Goal: Obtain resource: Download file/media

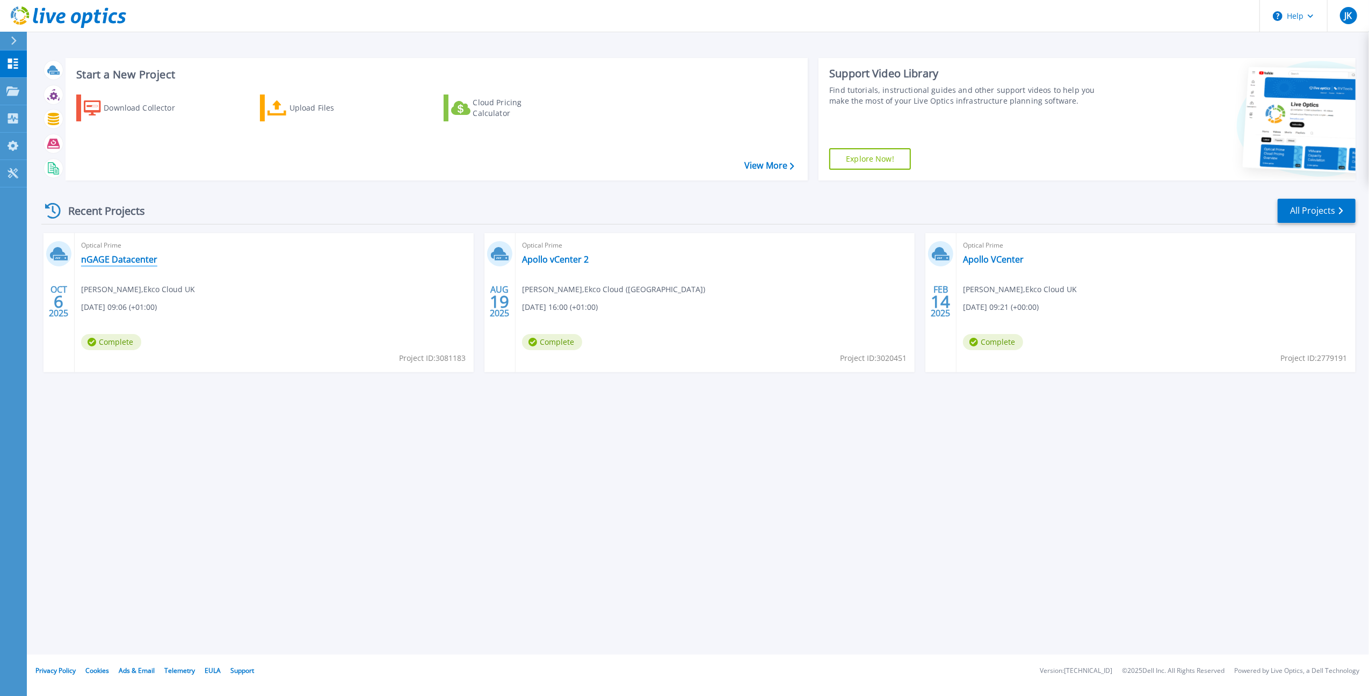
click at [127, 258] on link "nGAGE Datacenter" at bounding box center [119, 259] width 76 height 11
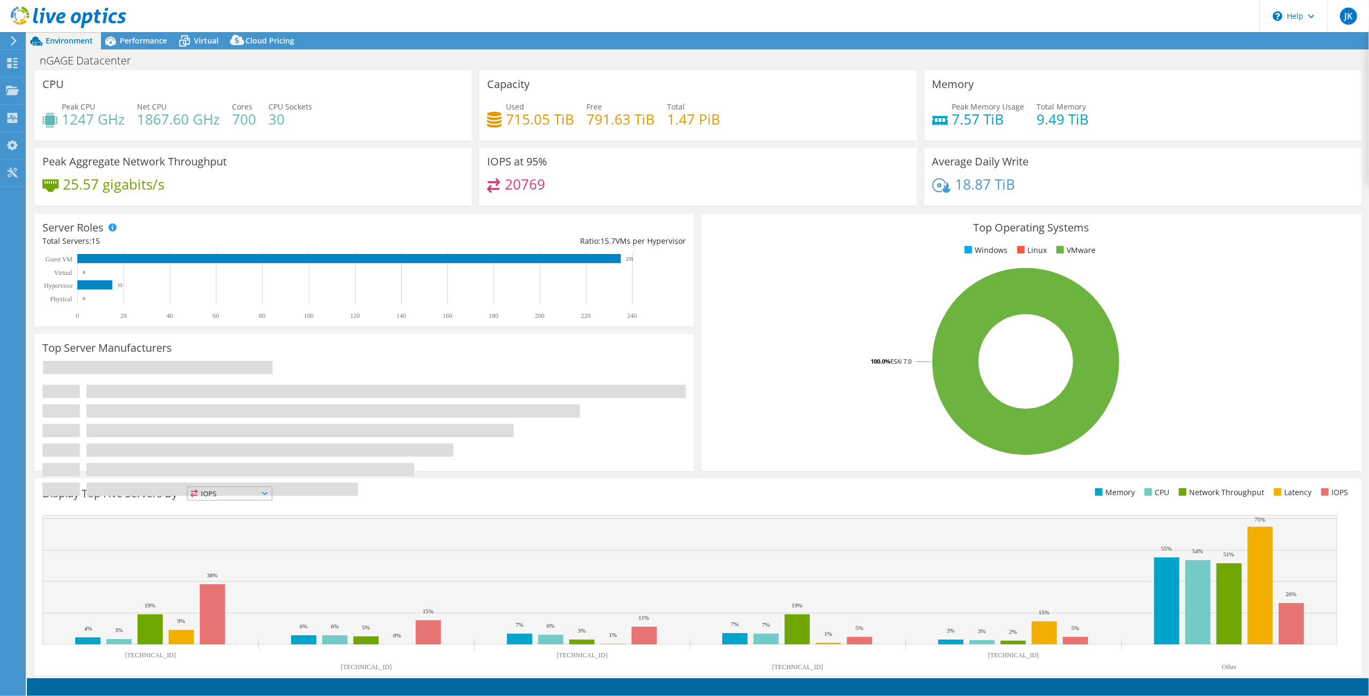
select select "USD"
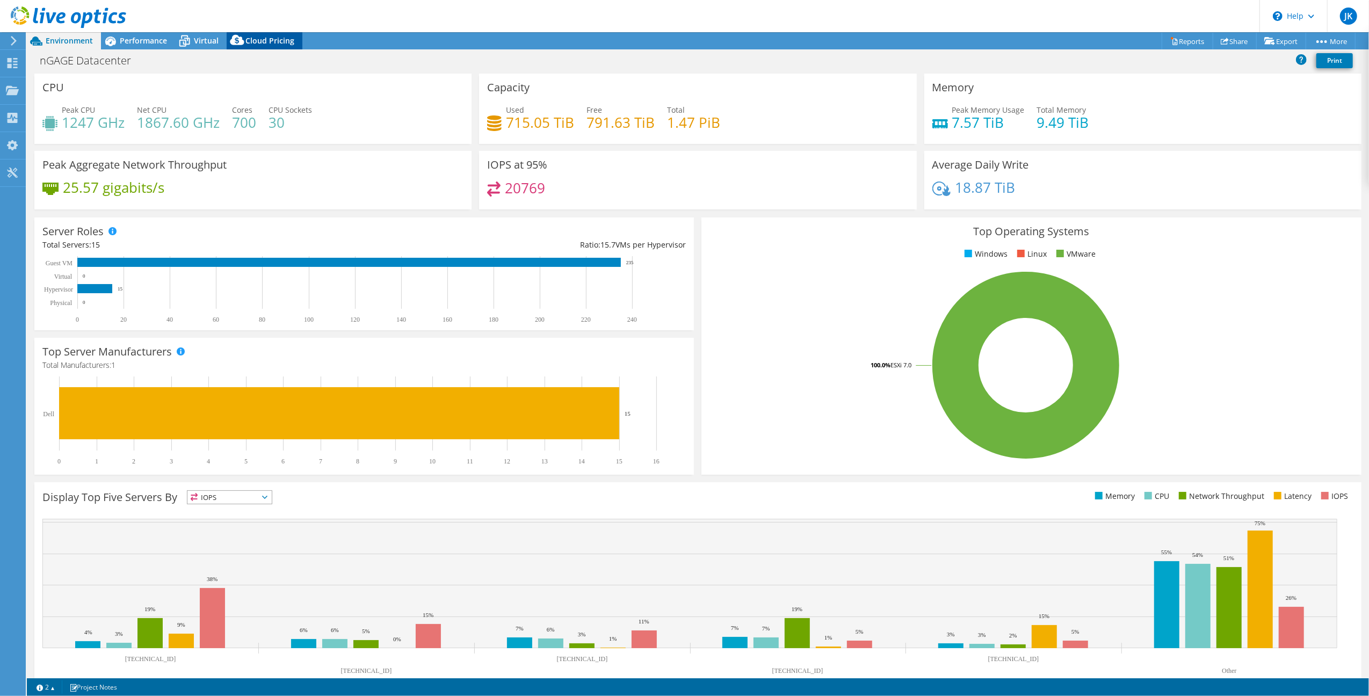
click at [280, 37] on span "Cloud Pricing" at bounding box center [269, 40] width 49 height 10
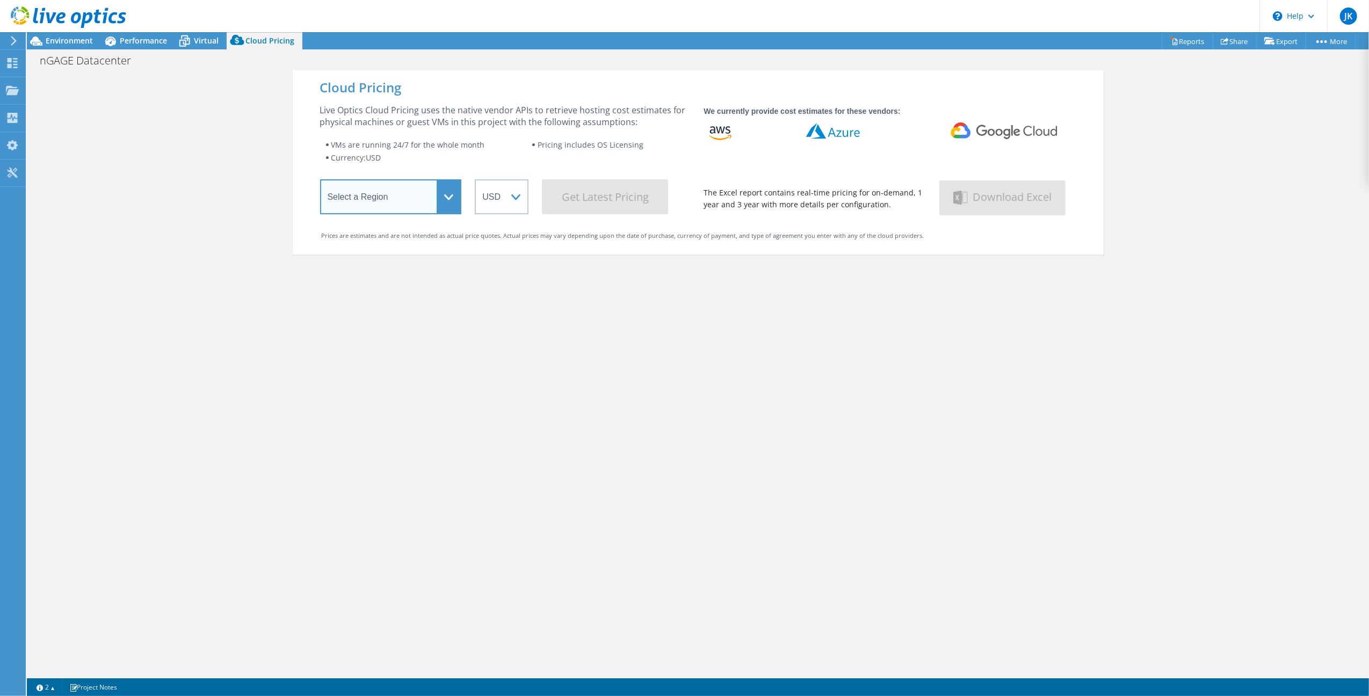
click at [410, 199] on select "Select a Region [GEOGRAPHIC_DATA] ([GEOGRAPHIC_DATA]) [GEOGRAPHIC_DATA] ([GEOGR…" at bounding box center [391, 196] width 142 height 35
select select "EULondon"
click at [320, 182] on select "Select a Region [GEOGRAPHIC_DATA] ([GEOGRAPHIC_DATA]) [GEOGRAPHIC_DATA] ([GEOGR…" at bounding box center [391, 196] width 142 height 35
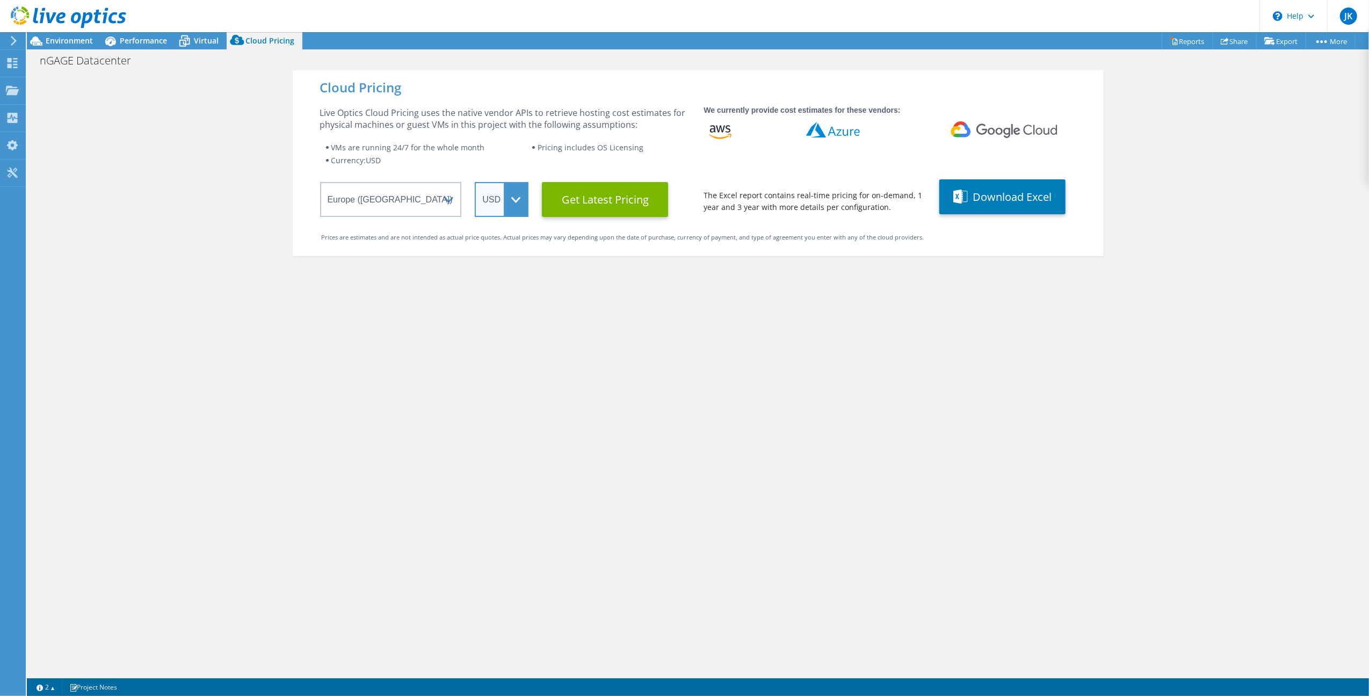
click at [514, 200] on select "ARS AUD BRL CAD CHF CLP CNY DKK EUR GBP HKD HUF INR JPY MXN MYR NOK NZD PEN SEK…" at bounding box center [502, 199] width 54 height 35
click at [475, 182] on select "ARS AUD BRL CAD CHF CLP CNY DKK EUR GBP HKD HUF INR JPY MXN MYR NOK NZD PEN SEK…" at bounding box center [502, 199] width 54 height 35
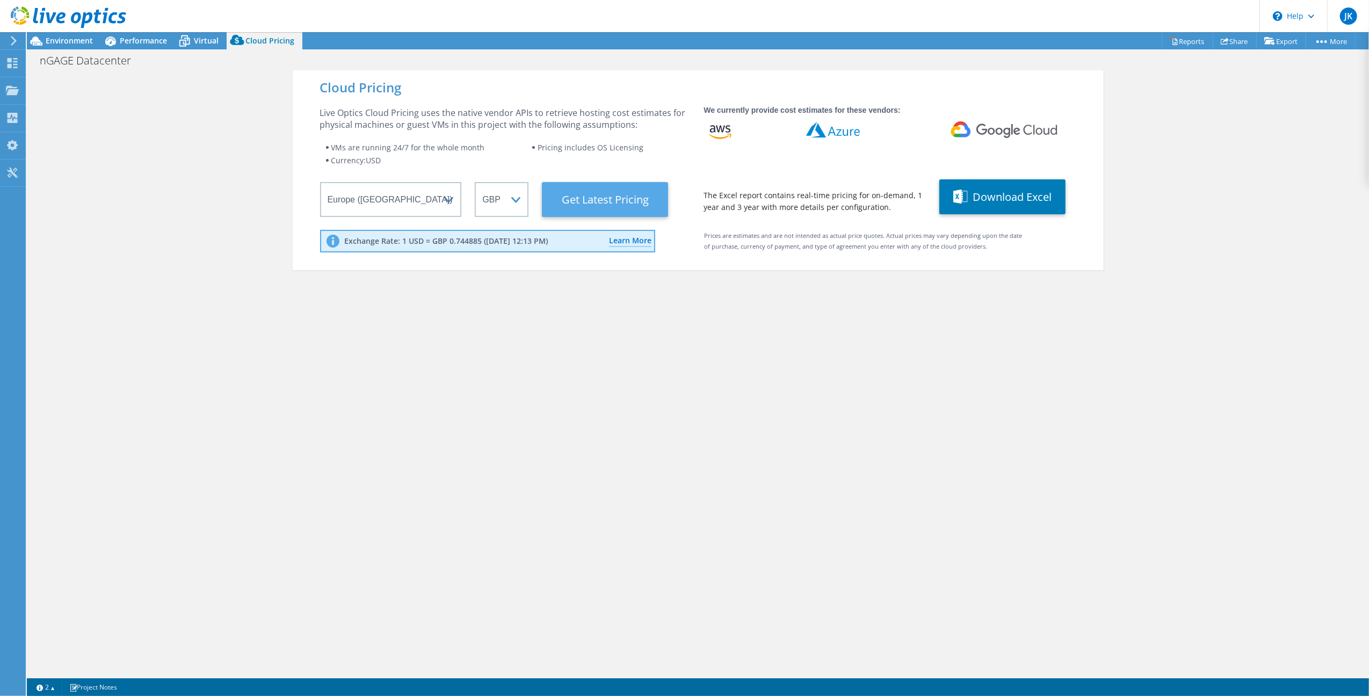
click at [585, 202] on Latest "Get Latest Pricing" at bounding box center [605, 199] width 126 height 35
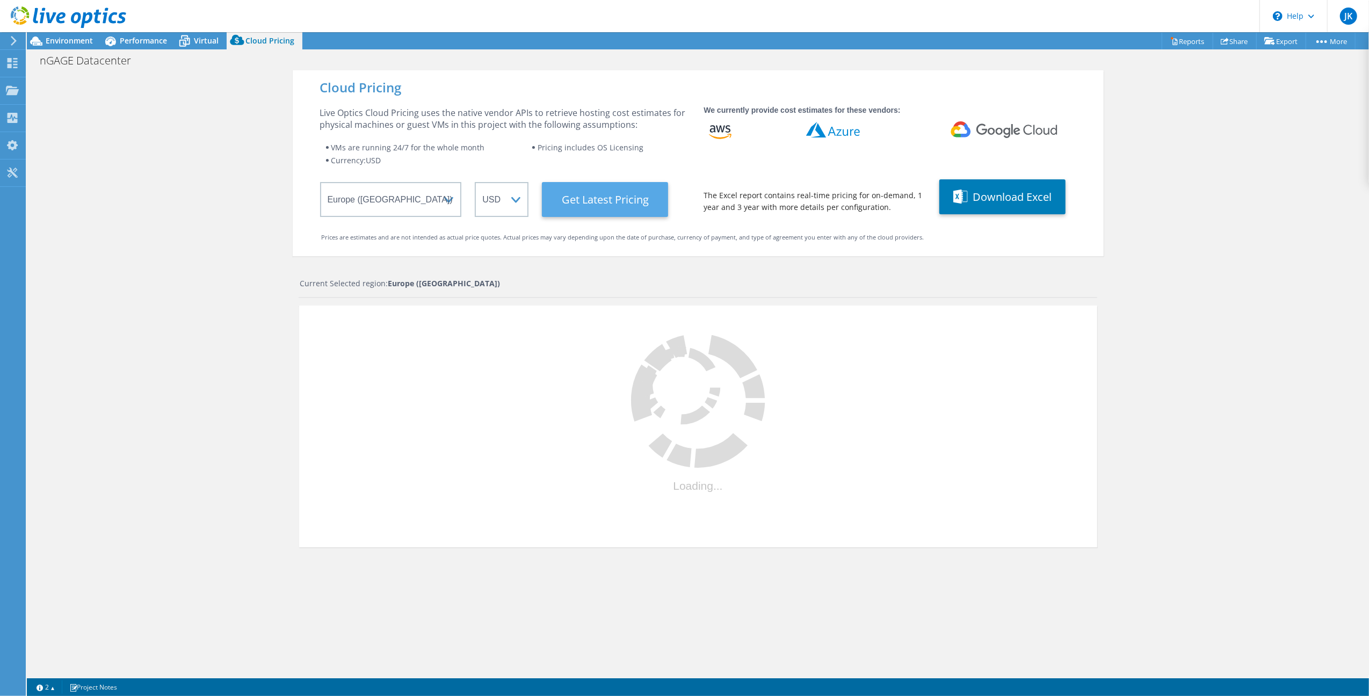
select select "GBP"
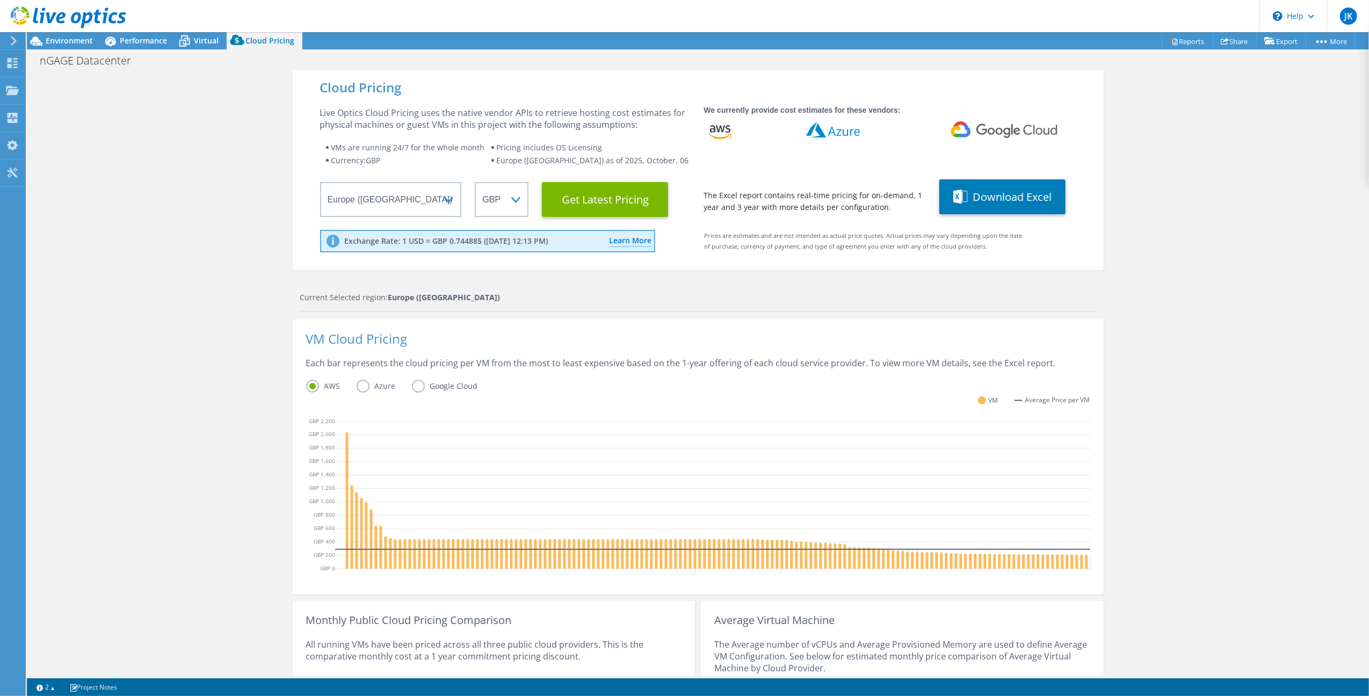
click at [360, 384] on label "Azure" at bounding box center [384, 386] width 55 height 13
click at [0, 0] on input "Azure" at bounding box center [0, 0] width 0 height 0
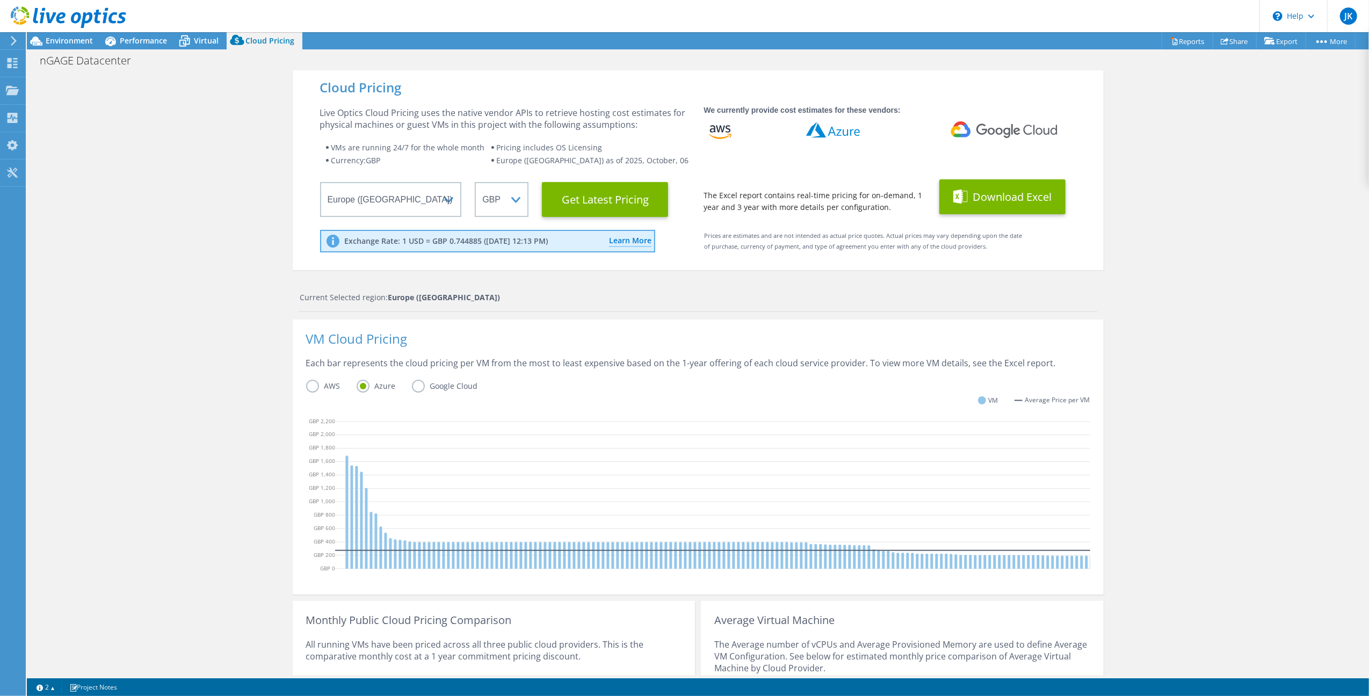
click at [990, 203] on button "Download Excel" at bounding box center [1002, 196] width 126 height 35
